Goal: Task Accomplishment & Management: Manage account settings

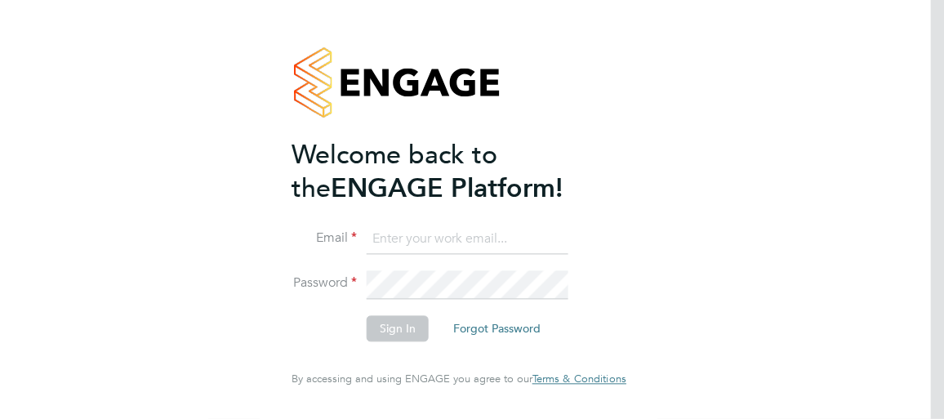
type input "[EMAIL_ADDRESS][DOMAIN_NAME]"
click at [398, 332] on button "Sign In" at bounding box center [398, 329] width 62 height 26
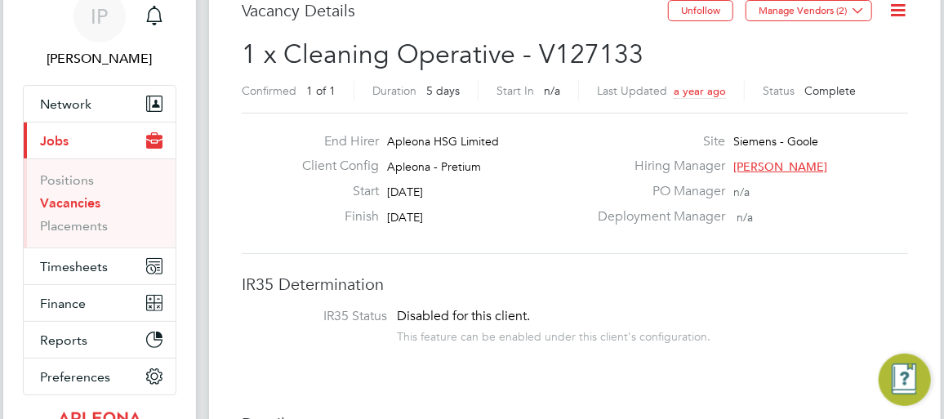
scroll to position [148, 0]
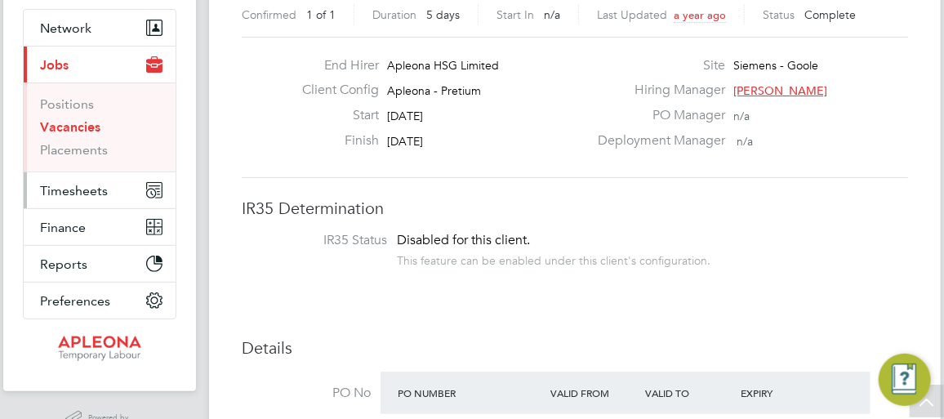
click at [60, 192] on span "Timesheets" at bounding box center [74, 191] width 68 height 16
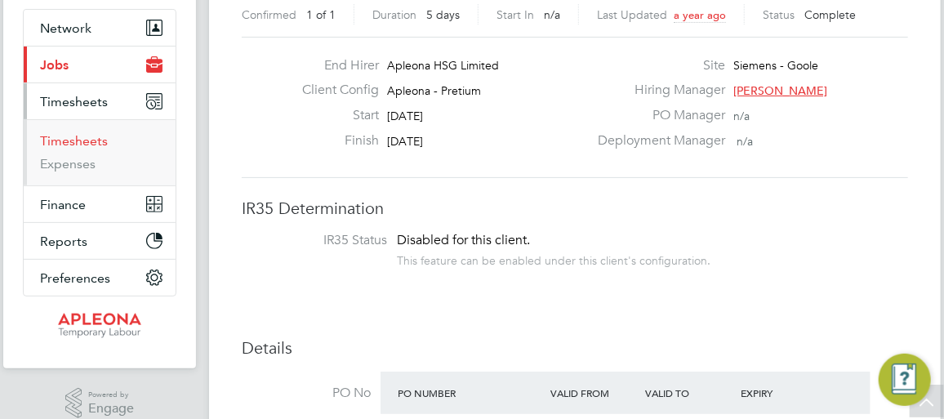
click at [48, 143] on link "Timesheets" at bounding box center [74, 141] width 68 height 16
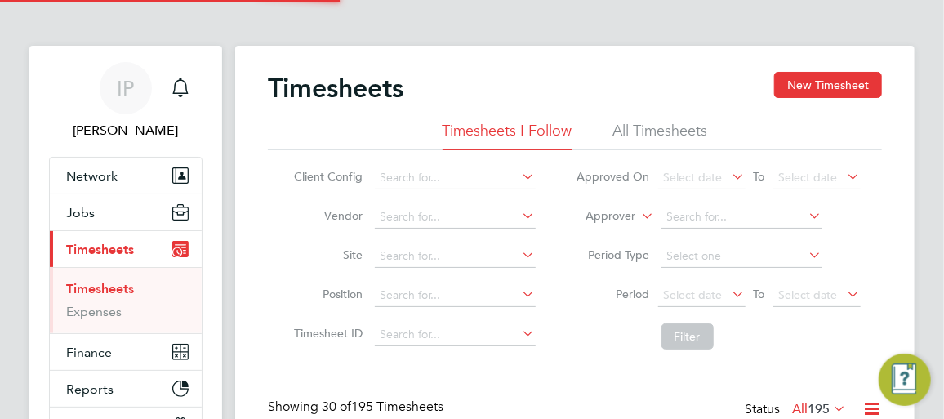
scroll to position [8, 8]
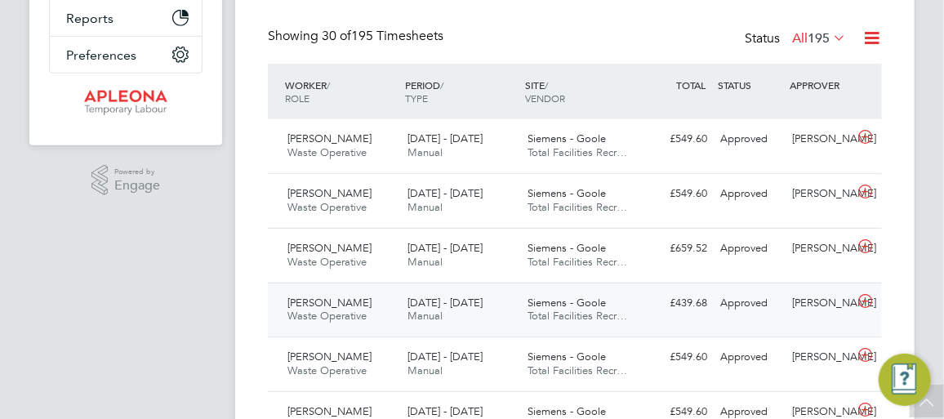
click at [351, 306] on div "Scott Cordingley Waste Operative 13 - 19 Sep 2025" at bounding box center [341, 310] width 120 height 41
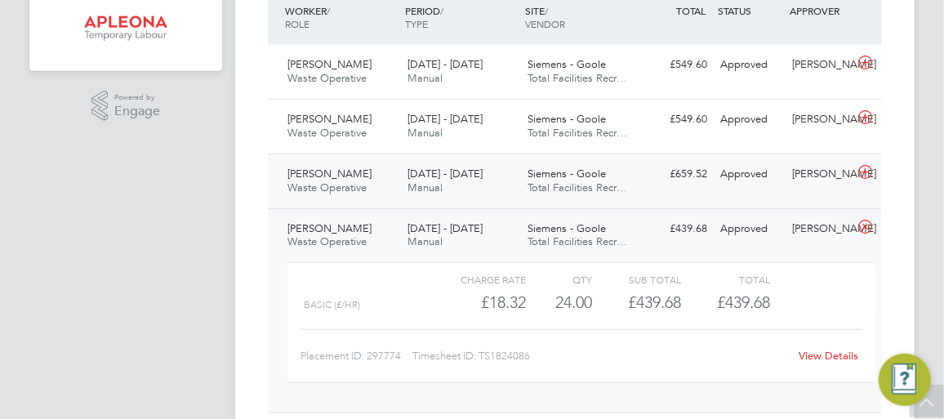
click at [487, 180] on div "13 - 19 Sep 2025 Manual" at bounding box center [461, 181] width 120 height 41
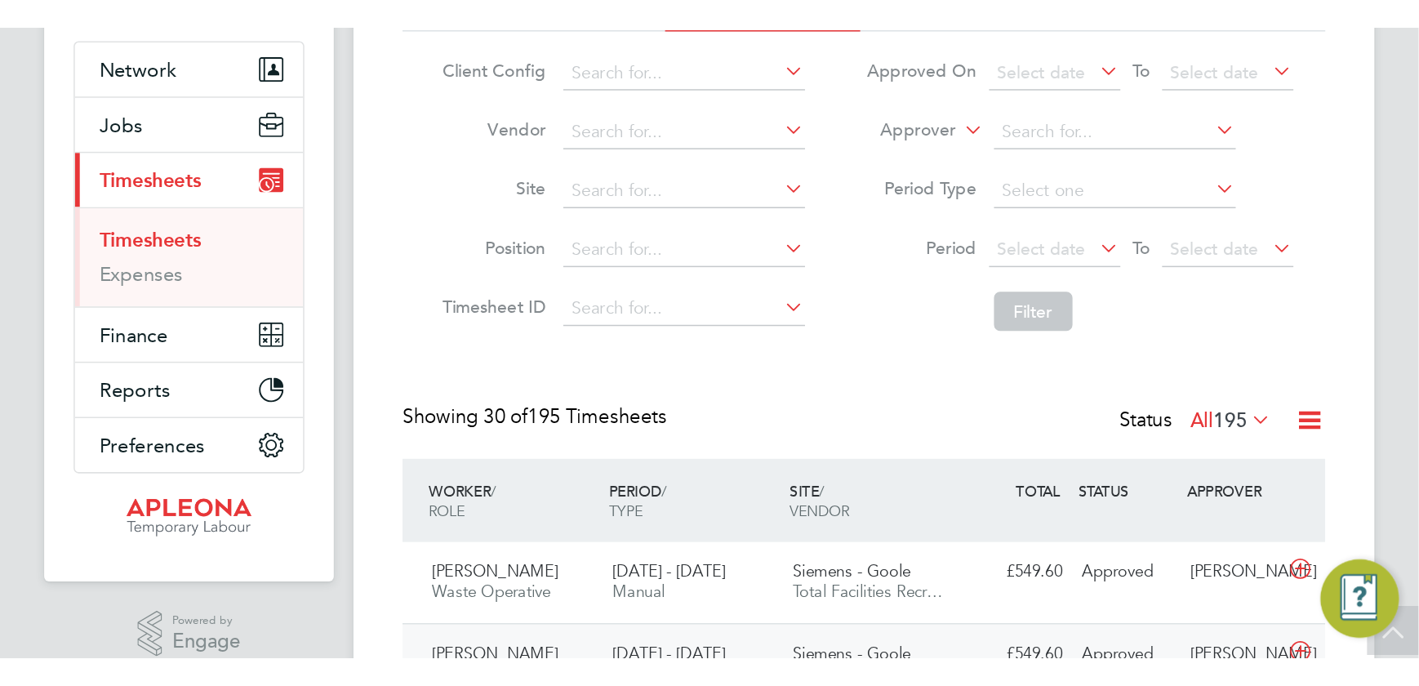
scroll to position [0, 0]
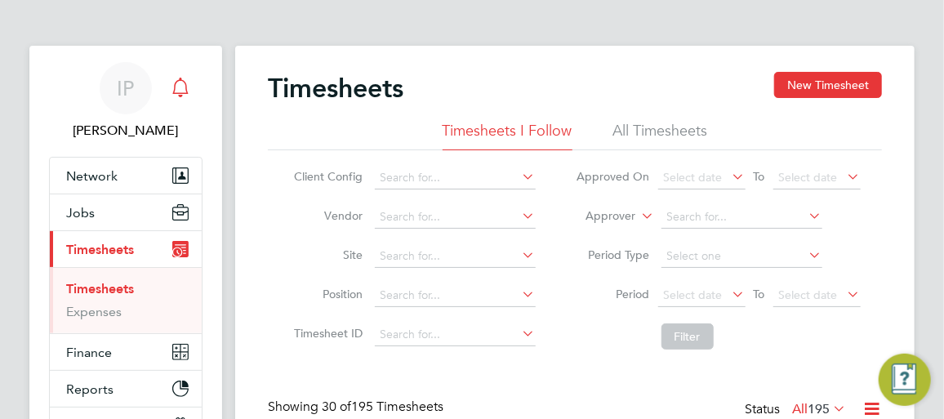
click at [185, 82] on icon "Main navigation" at bounding box center [180, 86] width 16 height 16
